Goal: Navigation & Orientation: Find specific page/section

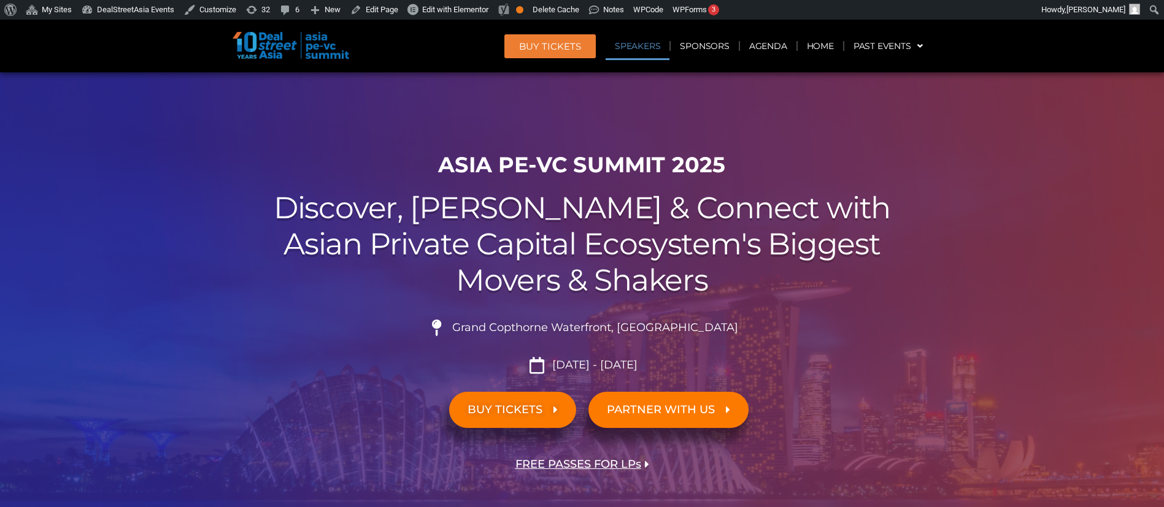
scroll to position [1333, 0]
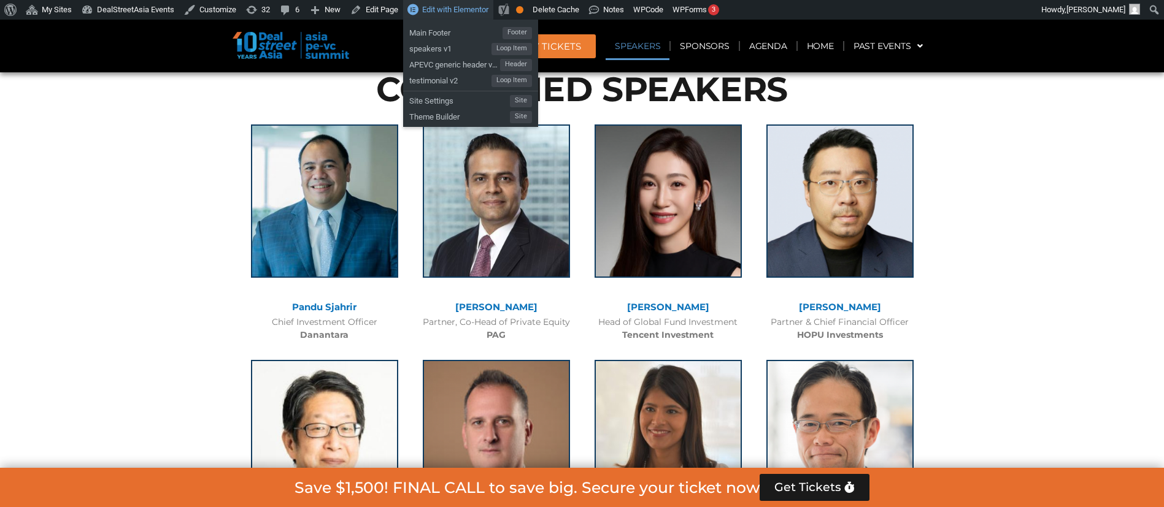
click at [474, 9] on span "Edit with Elementor" at bounding box center [455, 9] width 66 height 9
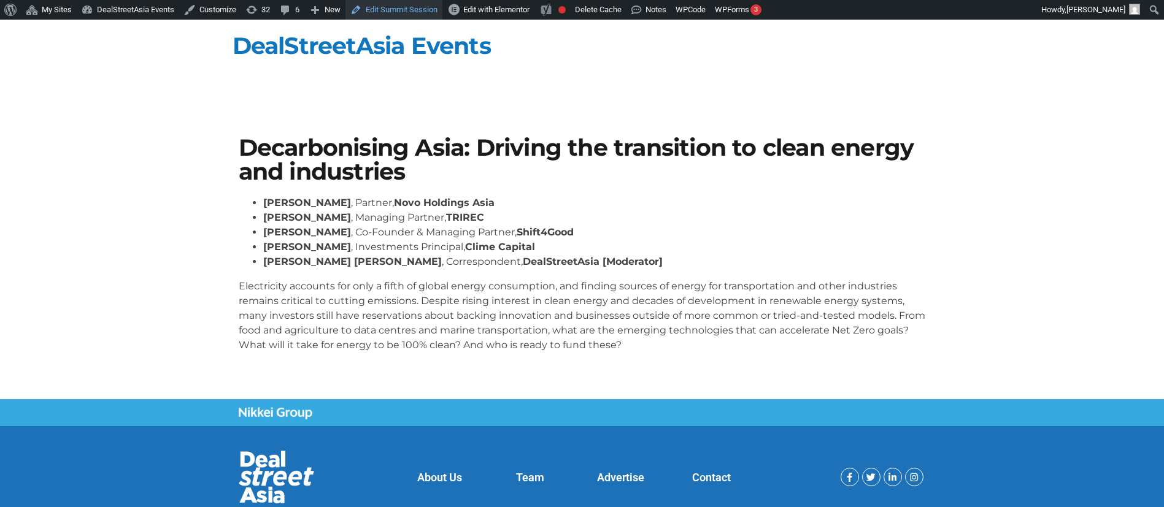
click at [408, 7] on link "Edit Summit Session" at bounding box center [393, 10] width 97 height 20
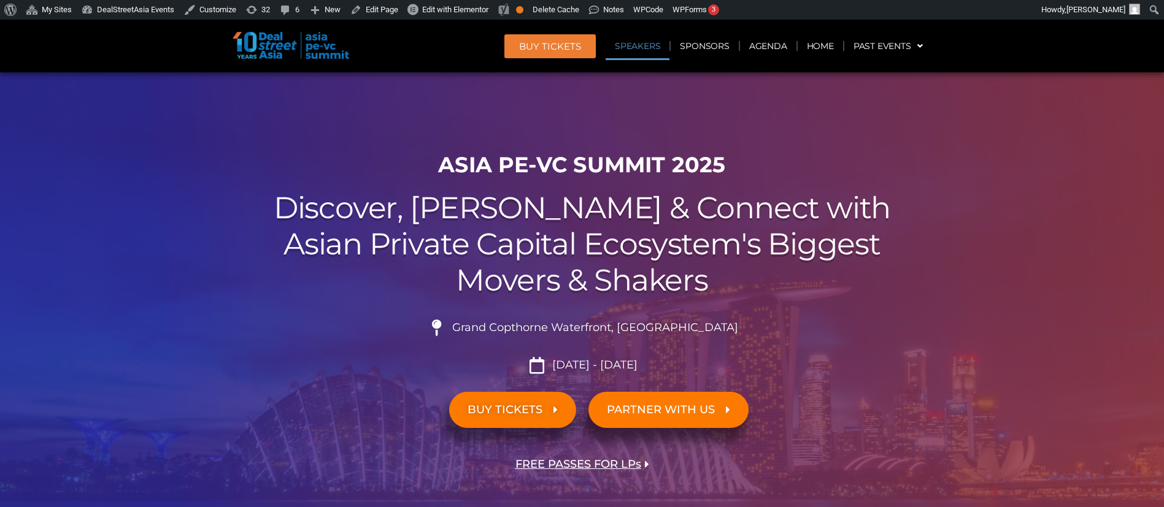
scroll to position [6851, 0]
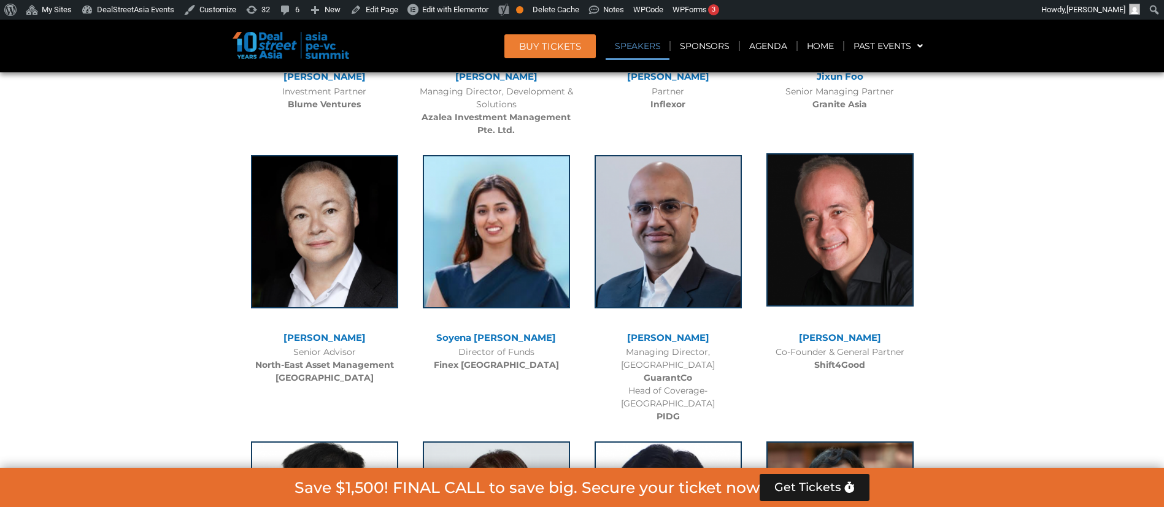
click at [844, 173] on img at bounding box center [839, 229] width 147 height 153
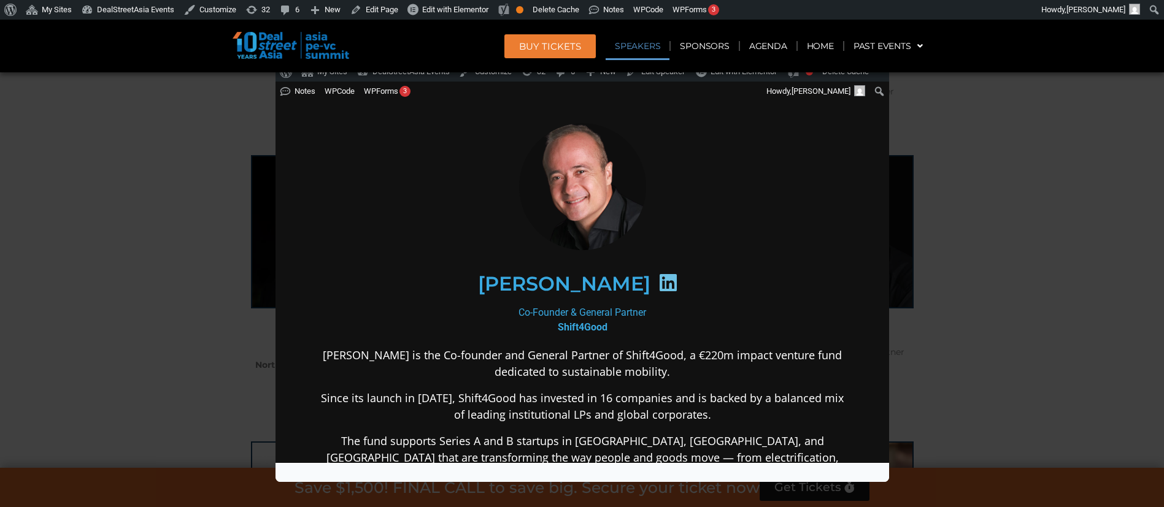
scroll to position [0, 0]
drag, startPoint x: 314, startPoint y: 127, endPoint x: 988, endPoint y: 258, distance: 686.9
click at [988, 258] on div "Speaker Profile ×" at bounding box center [582, 253] width 1164 height 507
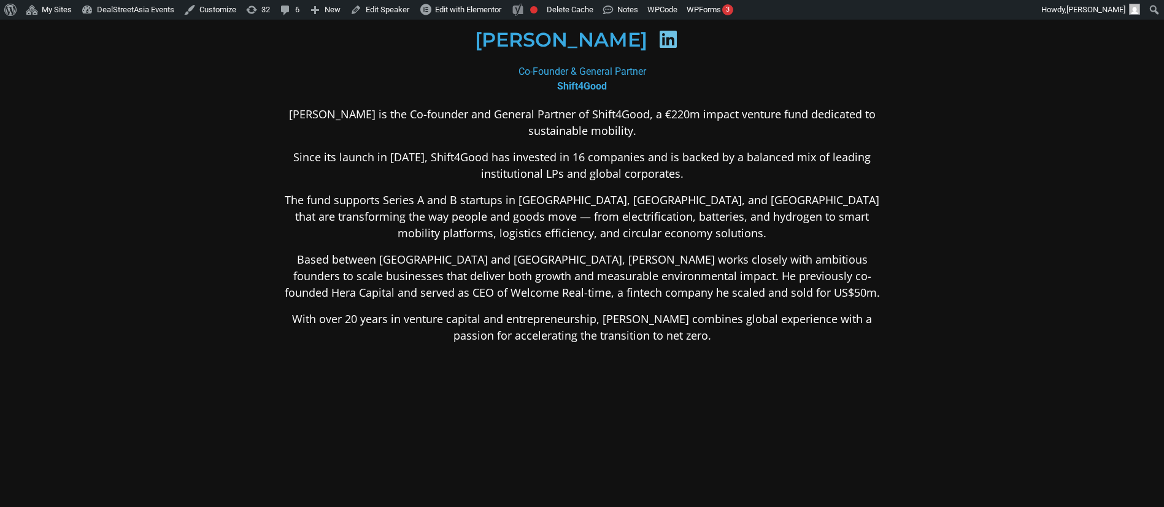
scroll to position [190, 0]
